Goal: Task Accomplishment & Management: Use online tool/utility

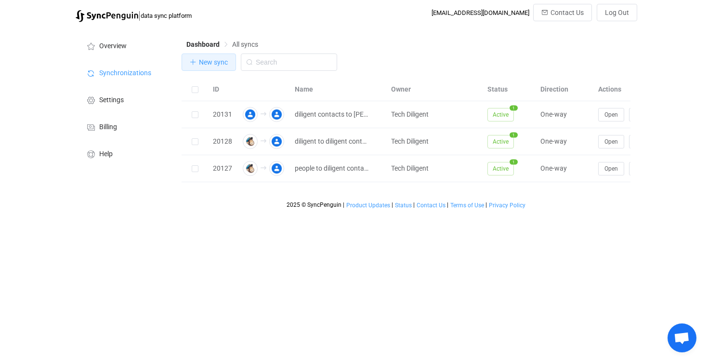
click at [219, 62] on span "New sync" at bounding box center [213, 62] width 29 height 8
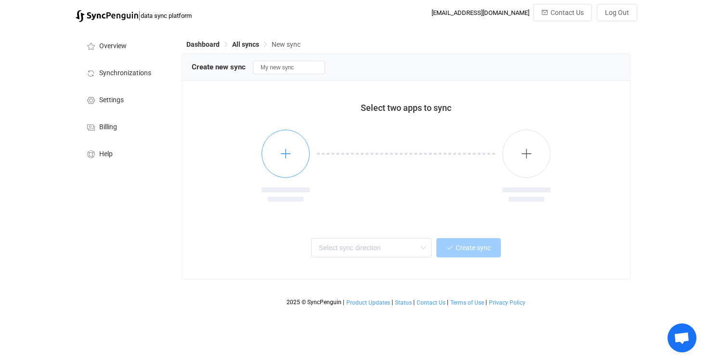
click at [285, 144] on button "button" at bounding box center [286, 154] width 48 height 48
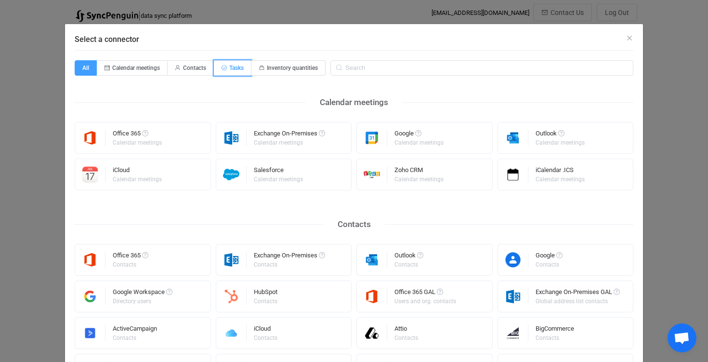
click at [242, 68] on span "Tasks" at bounding box center [236, 68] width 14 height 7
click at [222, 68] on input "Tasks" at bounding box center [219, 65] width 6 height 6
radio input "true"
radio input "false"
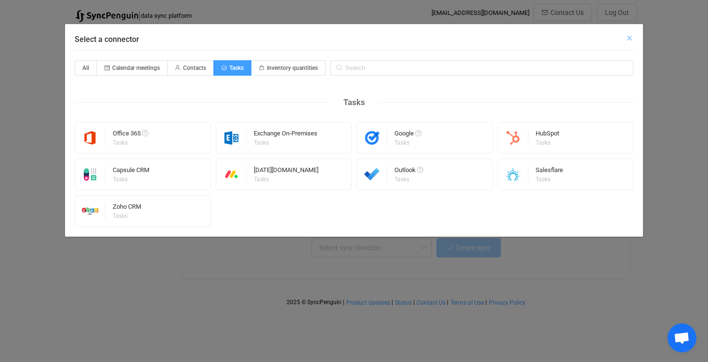
click at [630, 40] on icon "Close" at bounding box center [630, 38] width 8 height 8
